Goal: Navigation & Orientation: Find specific page/section

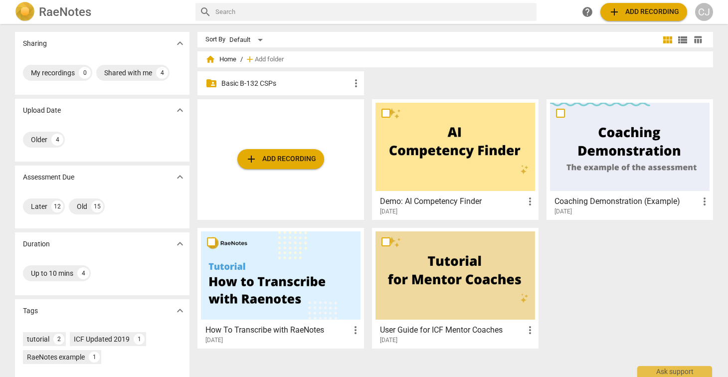
click at [62, 11] on h2 "RaeNotes" at bounding box center [65, 12] width 52 height 14
click at [705, 12] on div "CJ" at bounding box center [704, 12] width 18 height 18
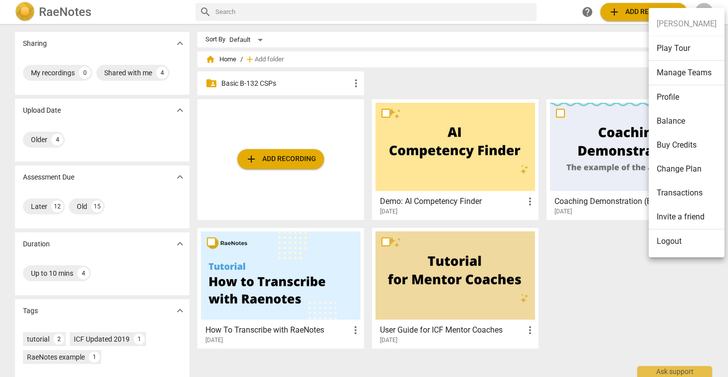
click at [600, 281] on div at bounding box center [364, 188] width 728 height 377
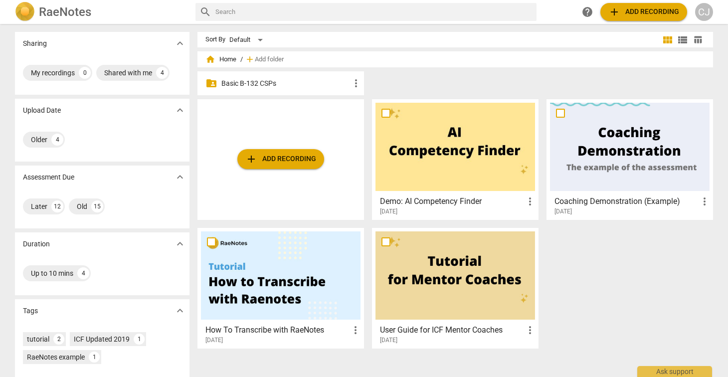
scroll to position [72, 0]
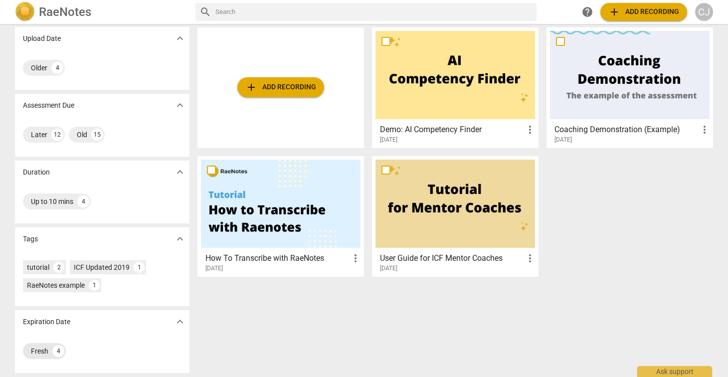
click at [35, 351] on div "Fresh" at bounding box center [39, 351] width 17 height 10
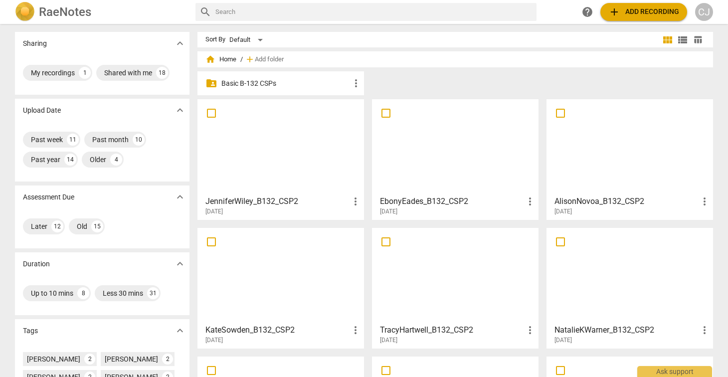
click at [264, 143] on div at bounding box center [281, 147] width 160 height 88
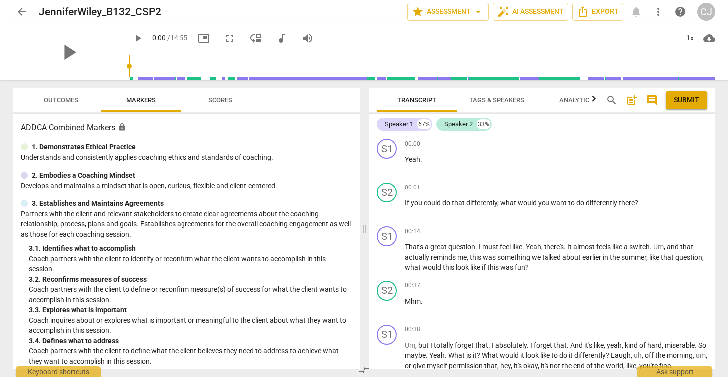
click at [20, 11] on span "arrow_back" at bounding box center [22, 12] width 12 height 12
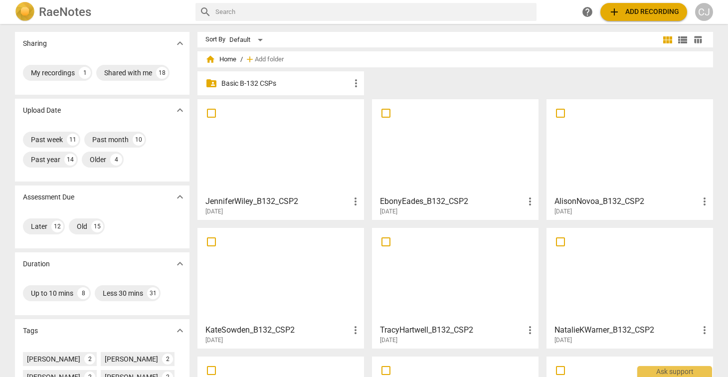
click at [435, 121] on div at bounding box center [455, 147] width 160 height 88
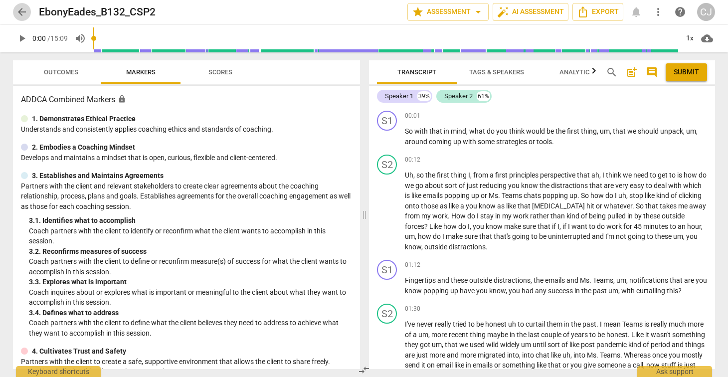
click at [22, 9] on span "arrow_back" at bounding box center [22, 12] width 12 height 12
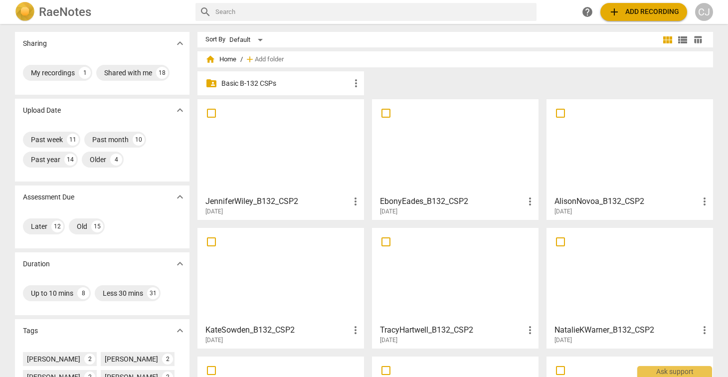
click at [569, 30] on div "Sharing expand_more My recordings 1 Shared with me 18 Upload Date expand_more P…" at bounding box center [364, 201] width 714 height 352
